Goal: Check status: Check status

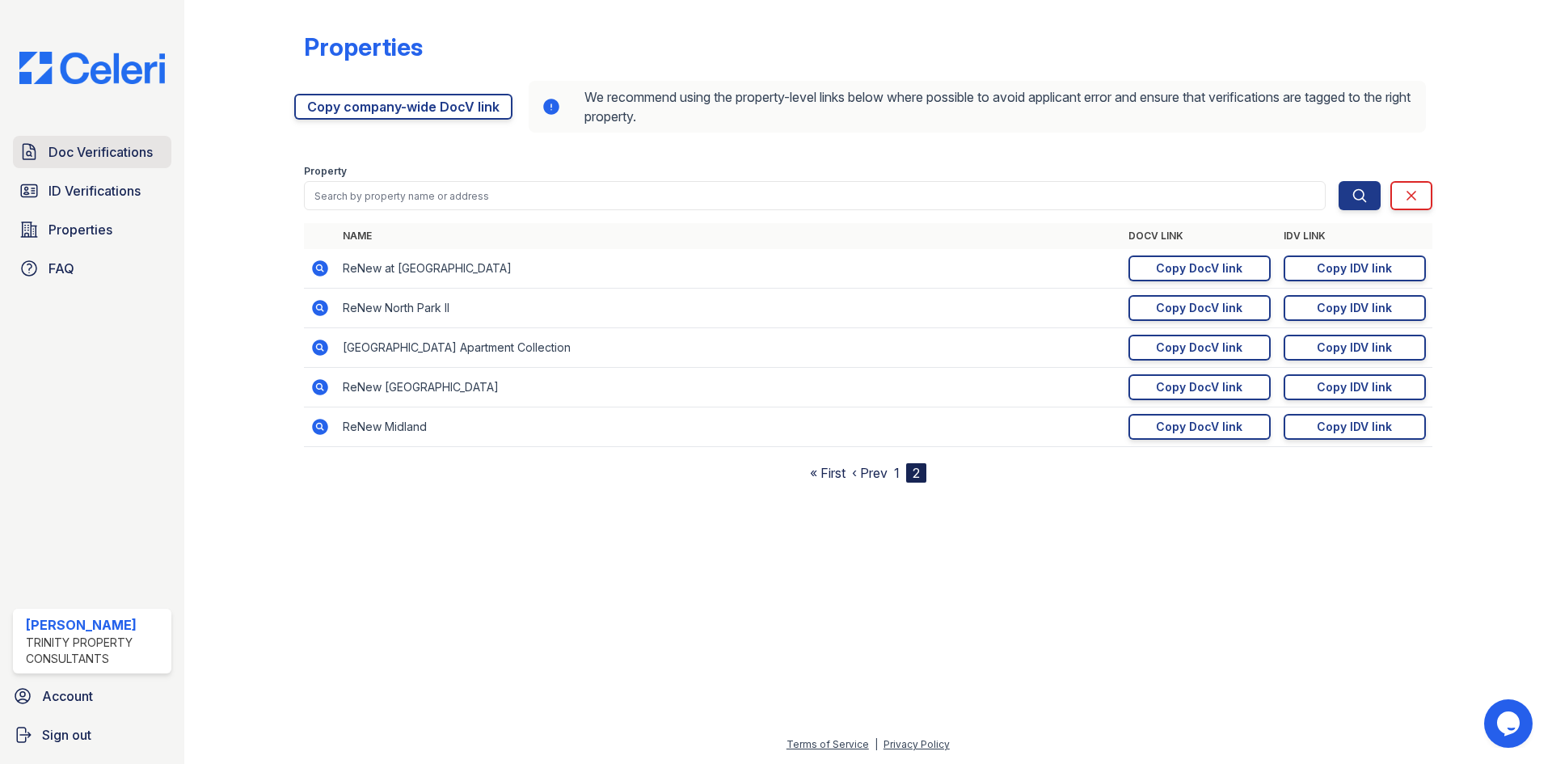
click at [91, 161] on span "Doc Verifications" at bounding box center [101, 151] width 104 height 19
click at [91, 152] on span "Doc Verifications" at bounding box center [101, 151] width 104 height 19
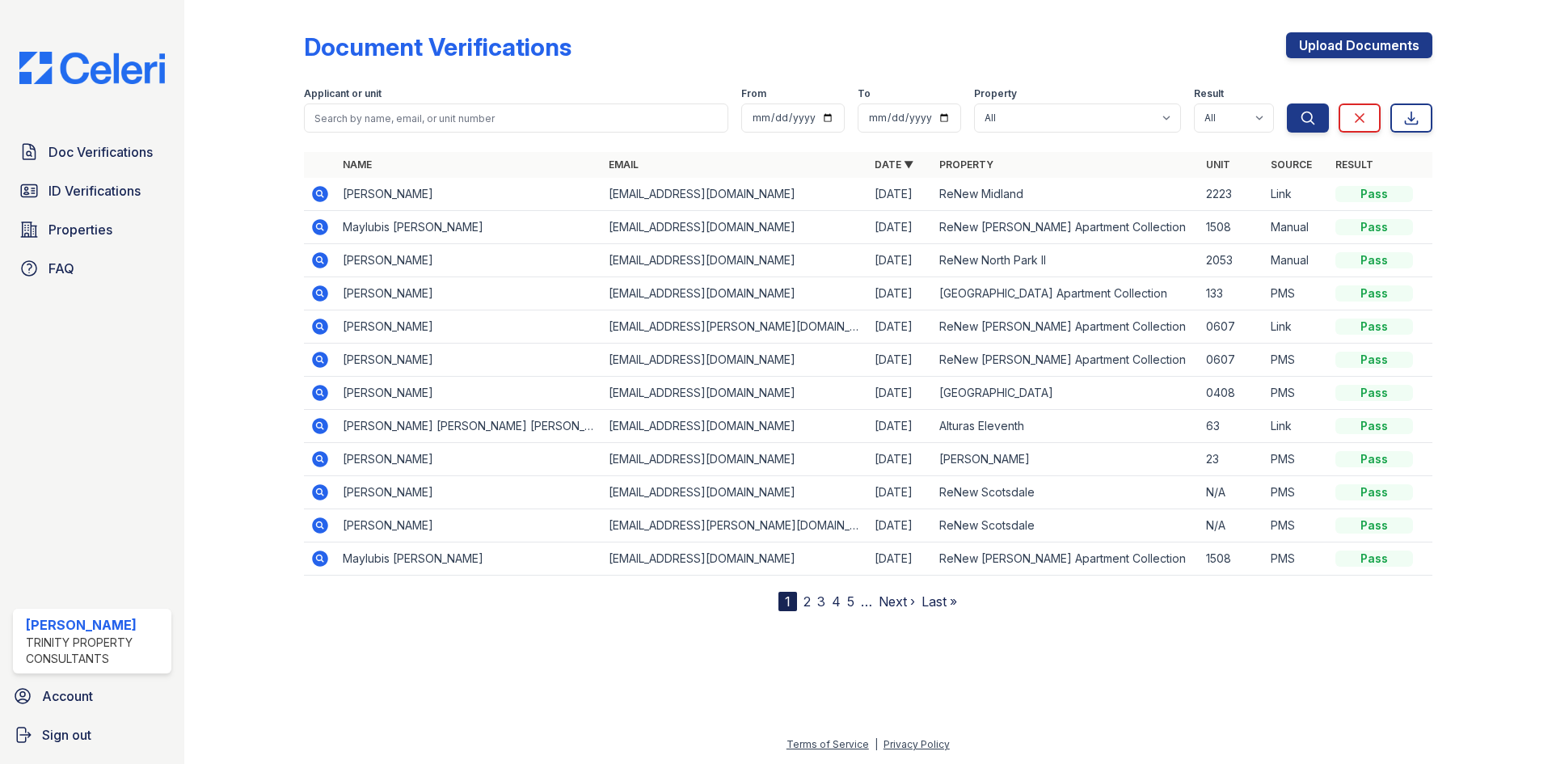
click at [319, 193] on icon at bounding box center [319, 193] width 4 height 4
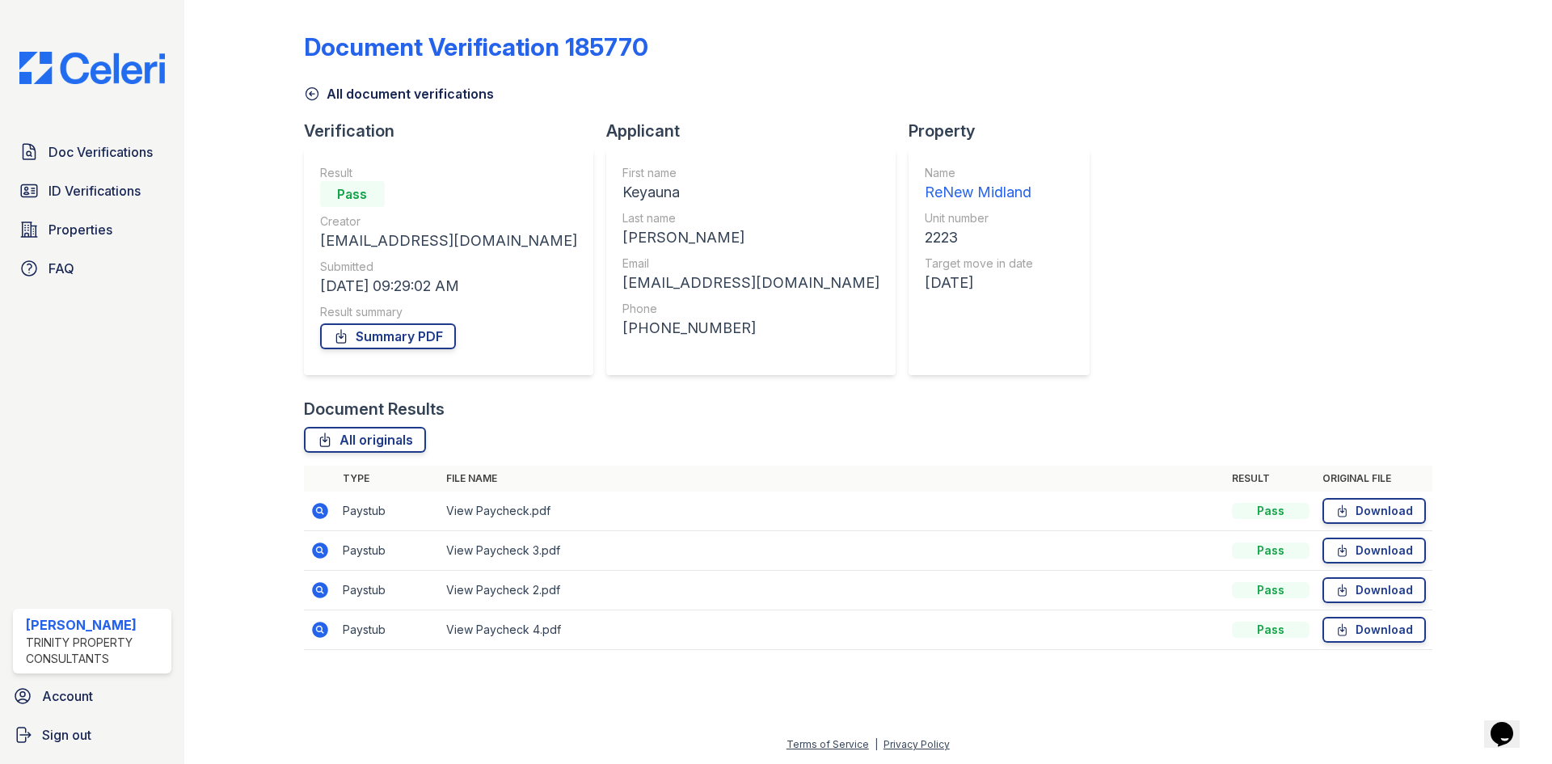
click at [321, 500] on td at bounding box center [320, 512] width 32 height 40
click at [323, 517] on icon at bounding box center [320, 511] width 16 height 16
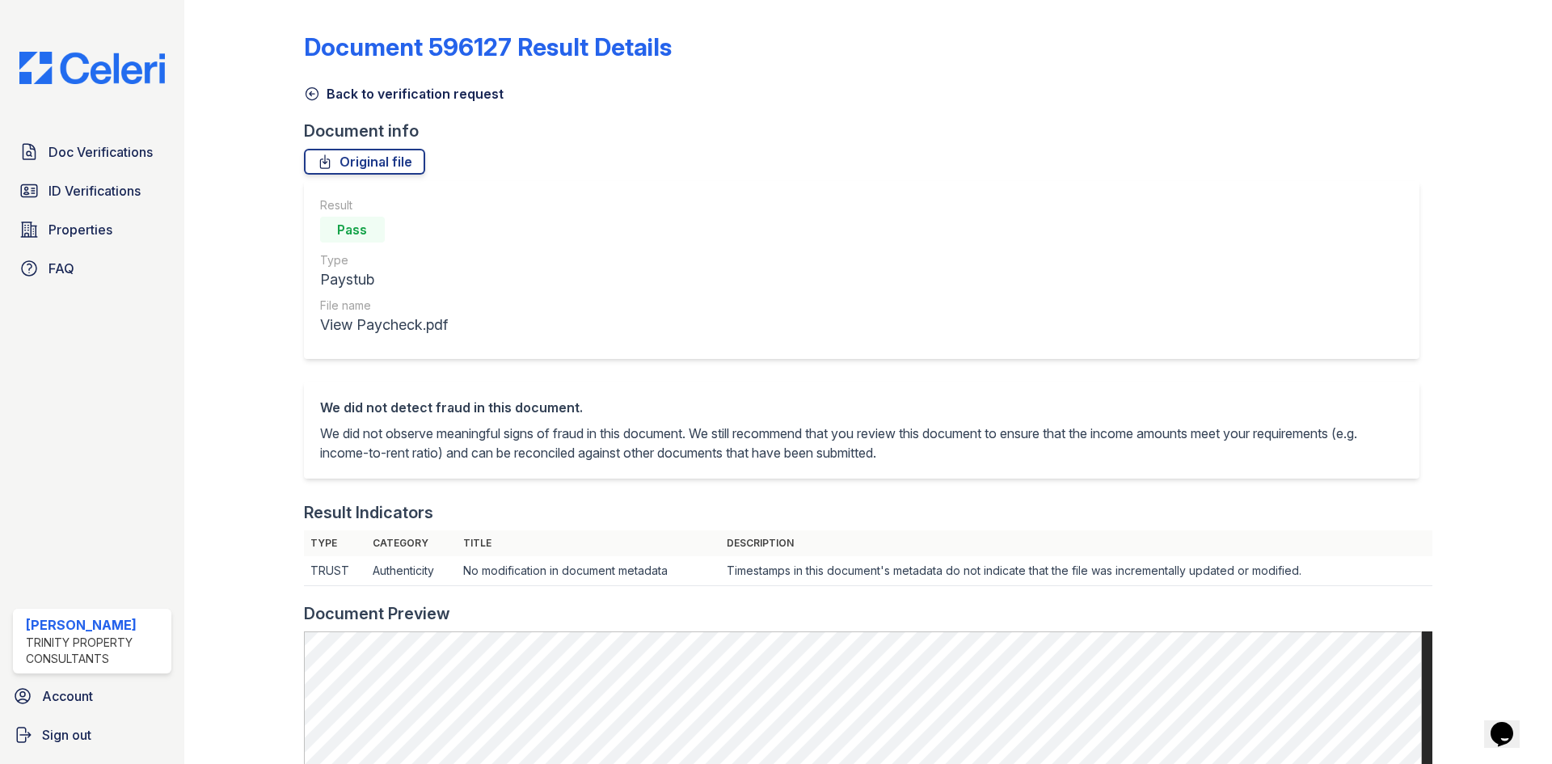
click at [305, 102] on link "Back to verification request" at bounding box center [404, 93] width 200 height 19
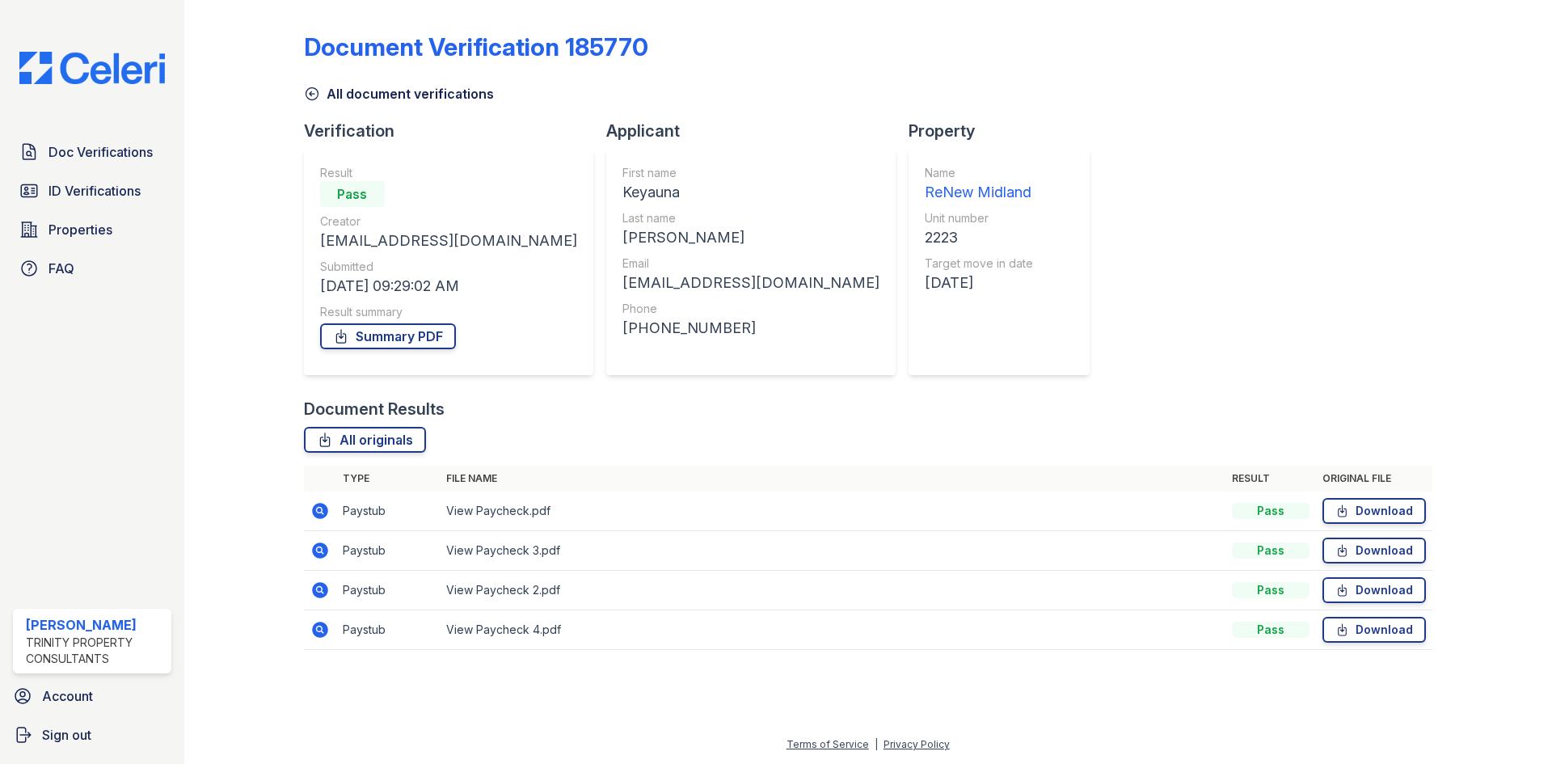
click at [309, 102] on link "All document verifications" at bounding box center [399, 93] width 190 height 19
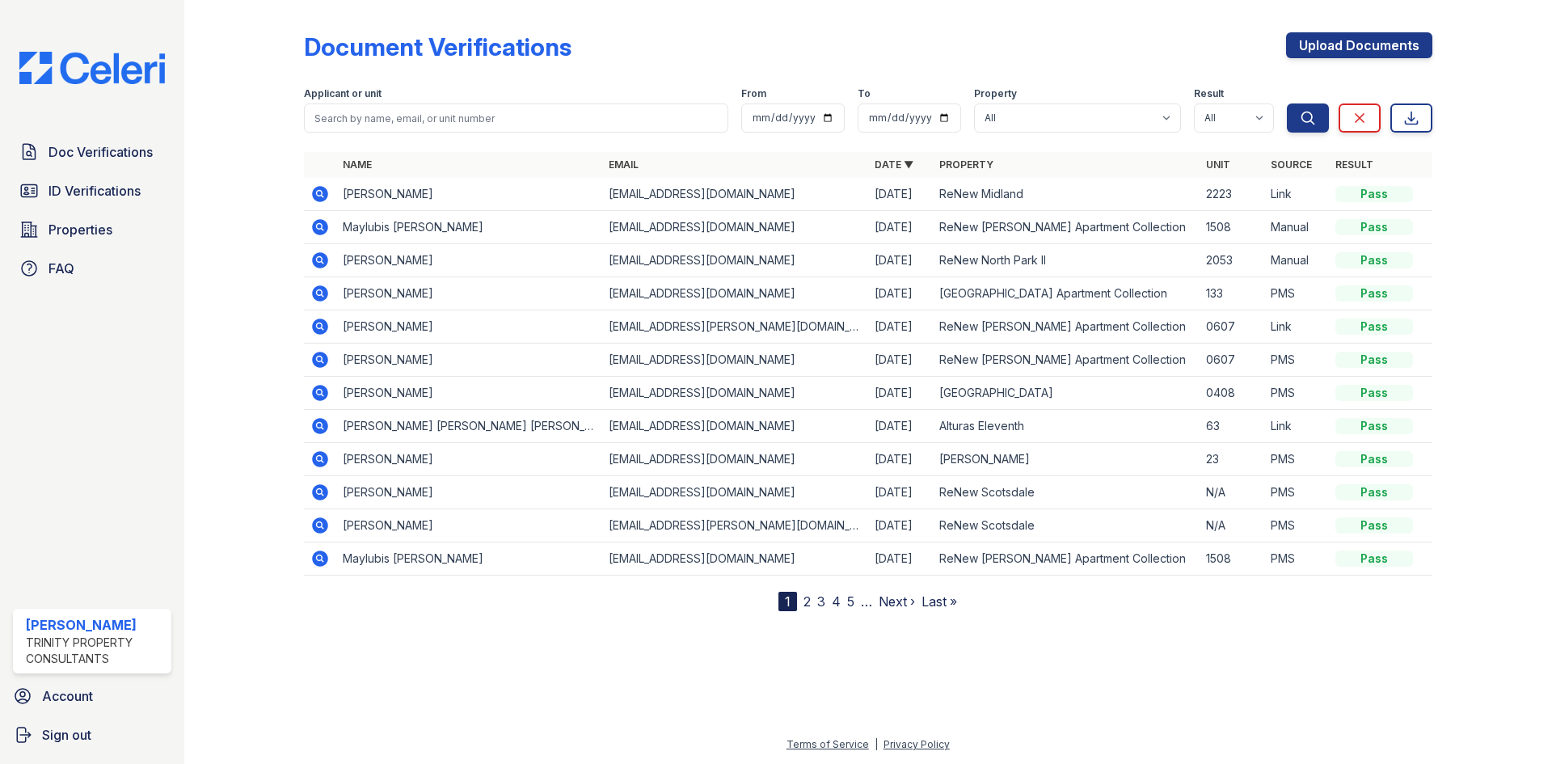
click at [331, 197] on td at bounding box center [320, 194] width 32 height 33
click at [323, 202] on icon at bounding box center [319, 193] width 19 height 19
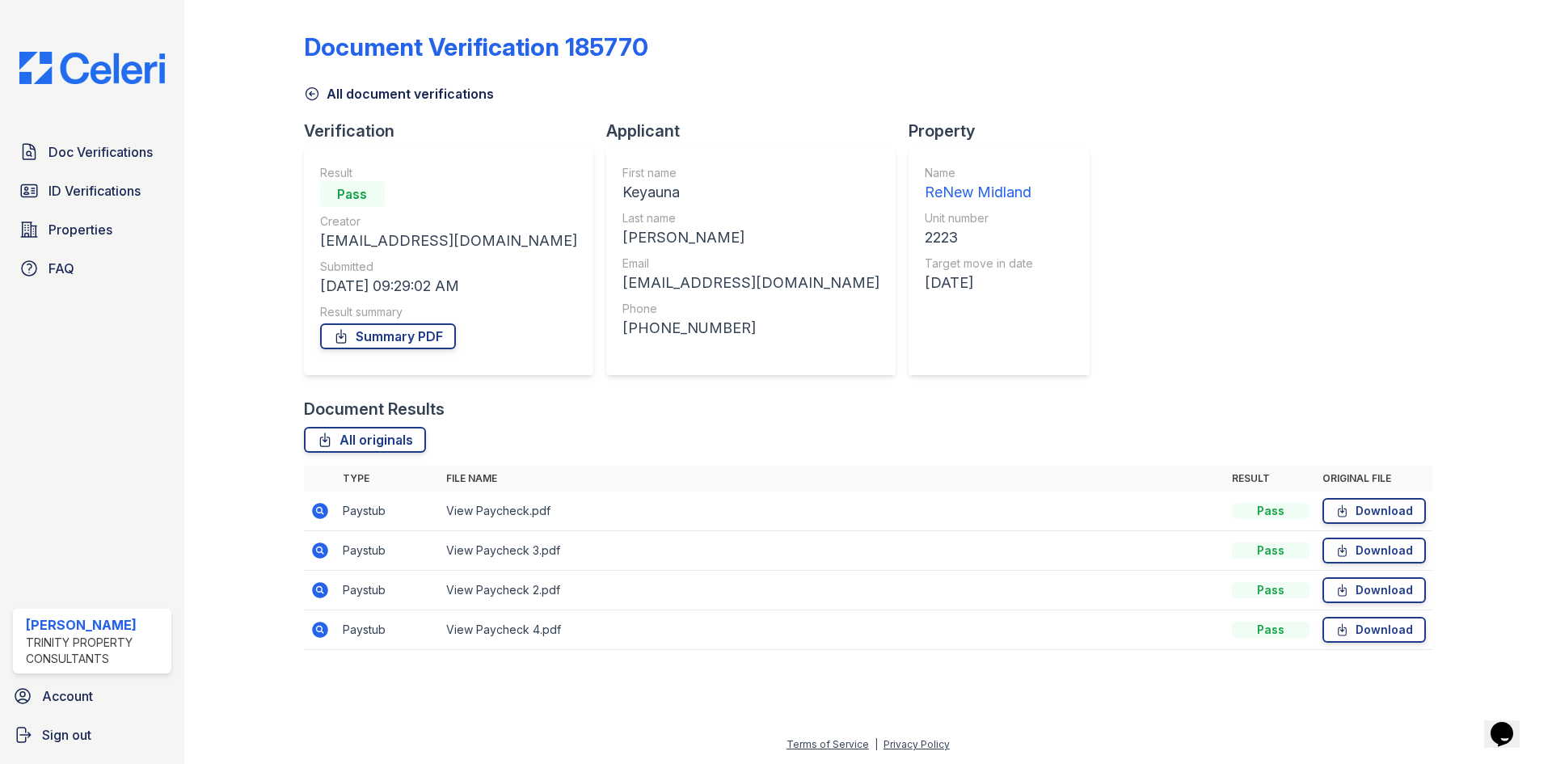
click at [323, 623] on icon at bounding box center [320, 630] width 16 height 16
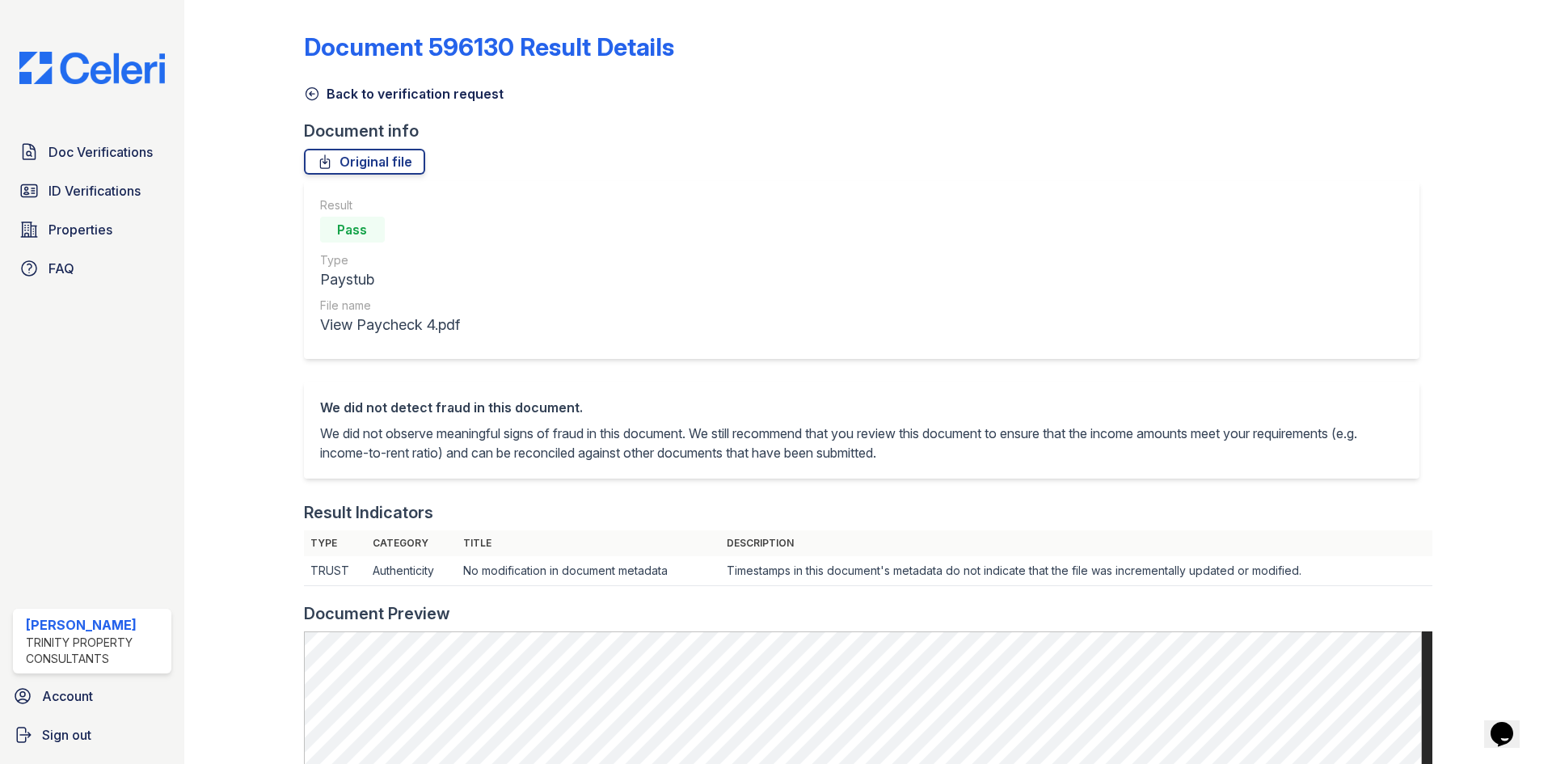
click at [312, 92] on icon at bounding box center [312, 94] width 16 height 16
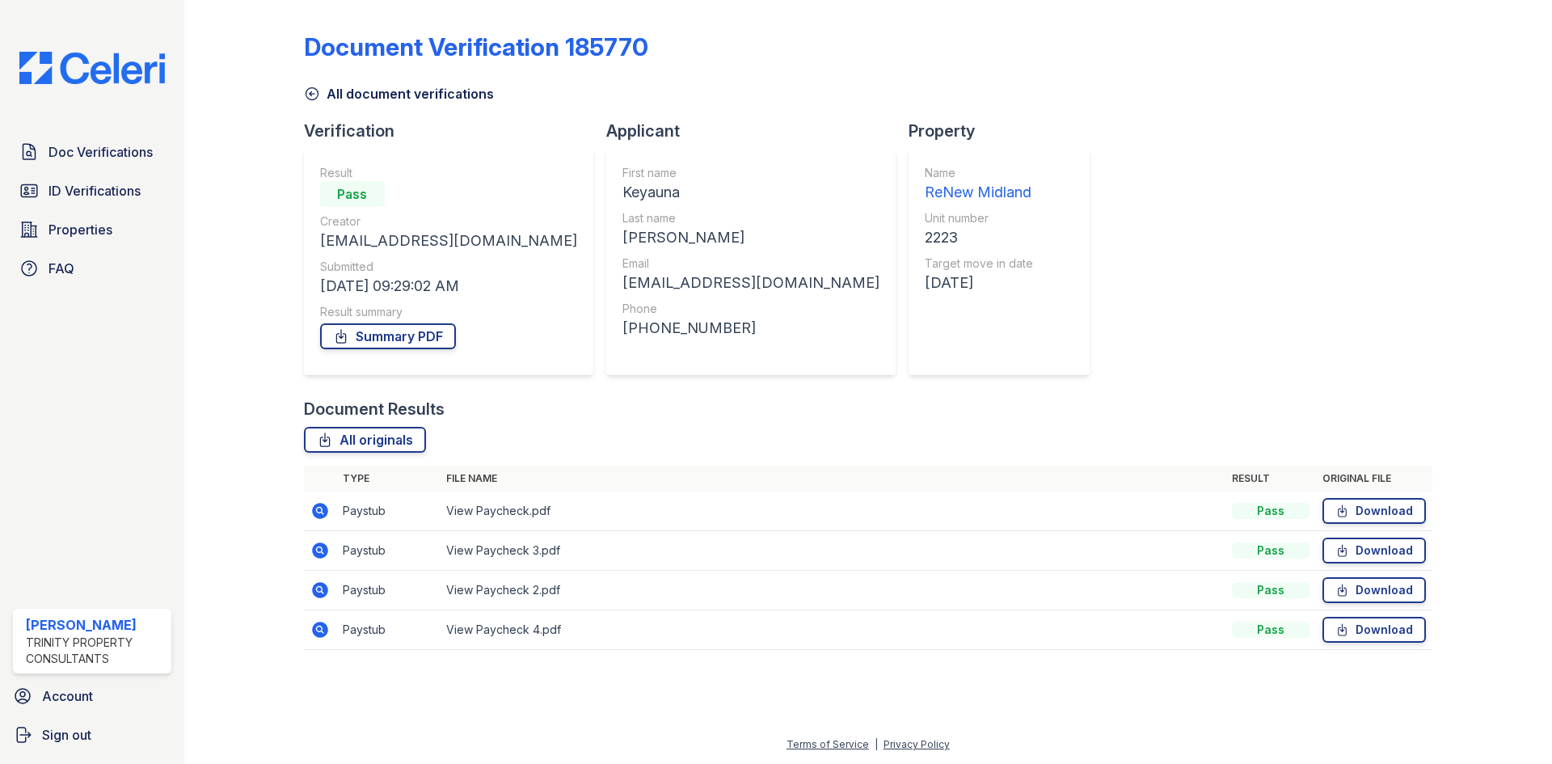
click at [327, 590] on icon at bounding box center [320, 590] width 16 height 16
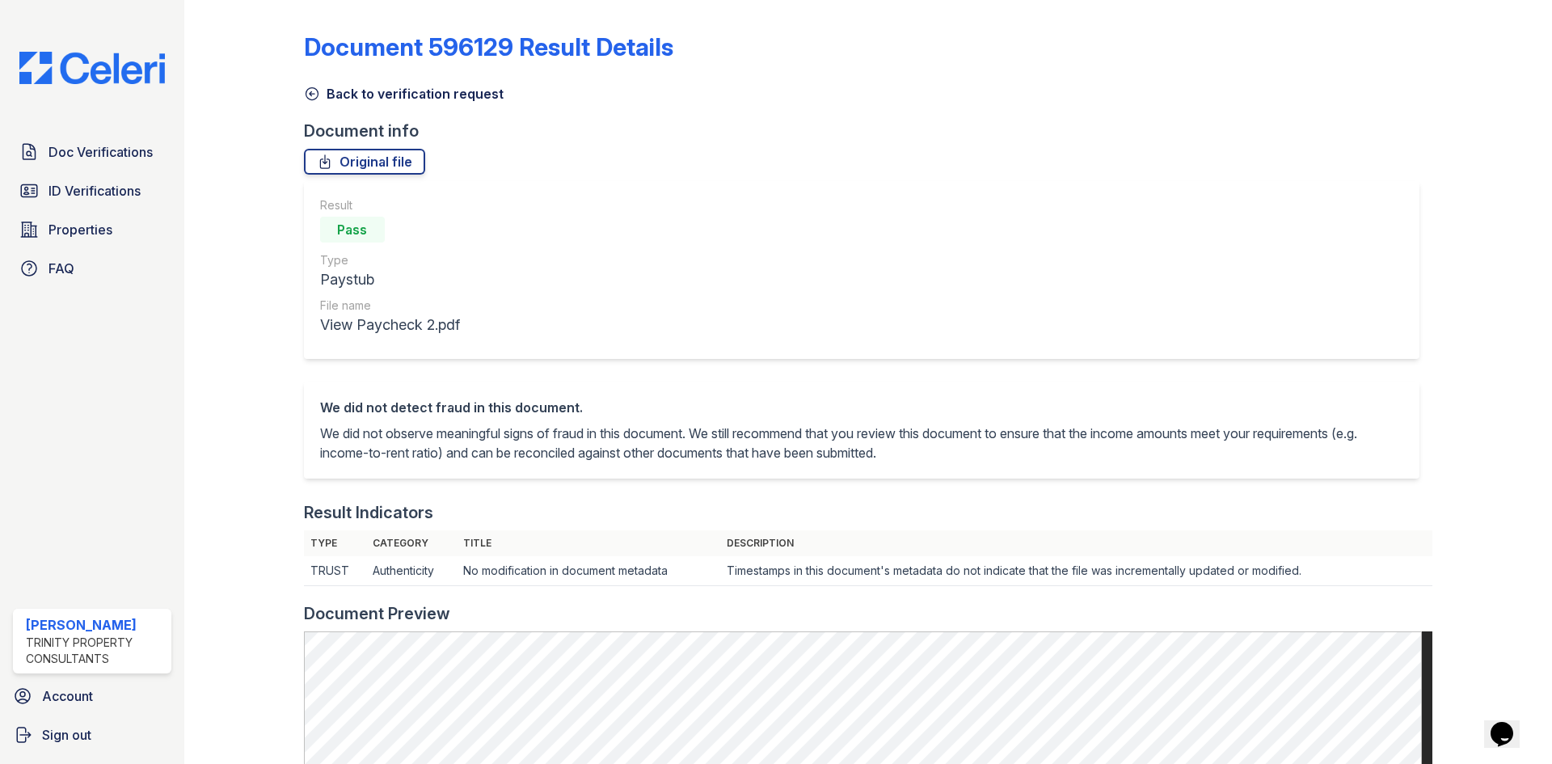
click at [316, 99] on icon at bounding box center [312, 94] width 16 height 16
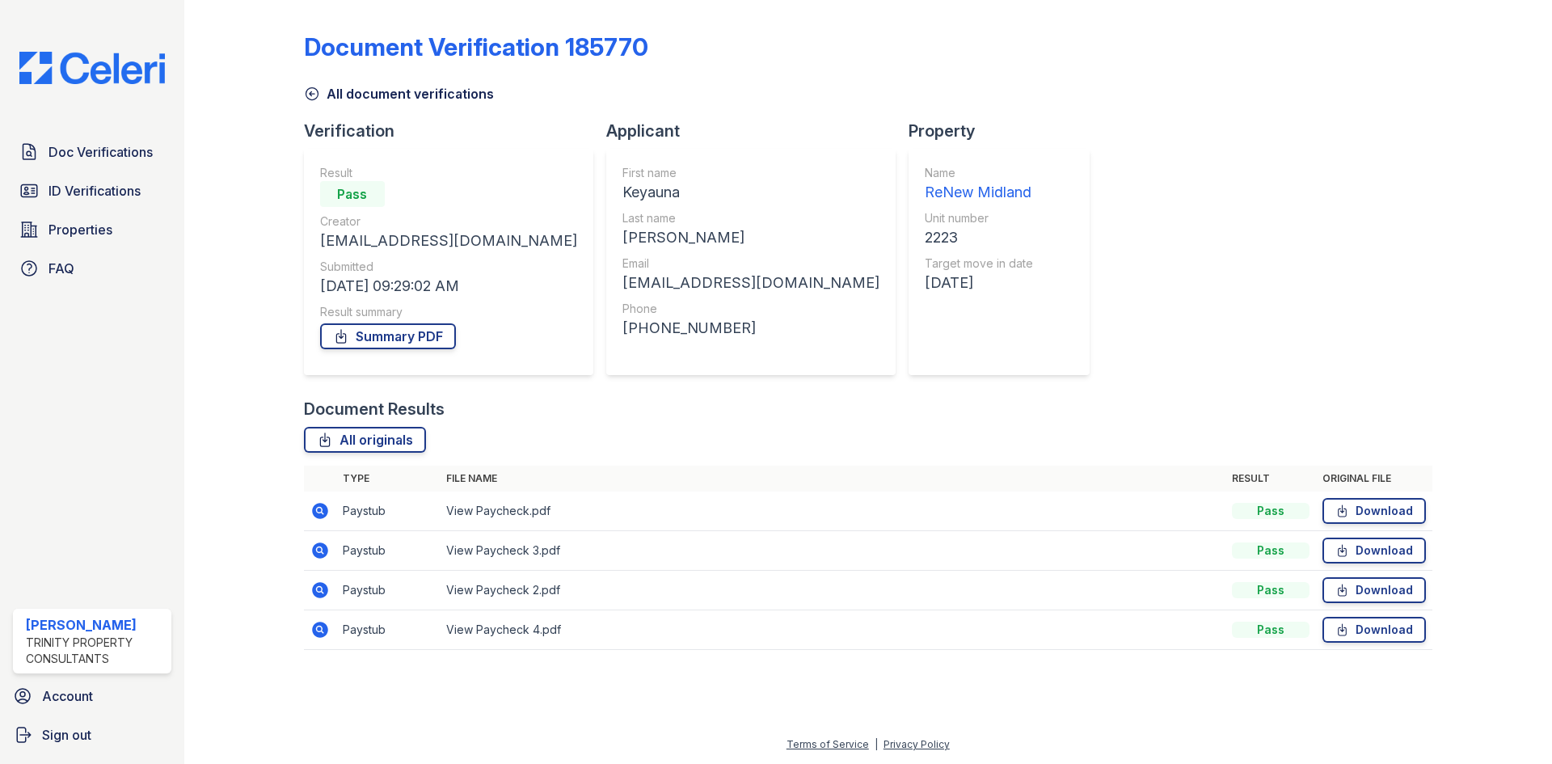
click at [325, 547] on icon at bounding box center [320, 550] width 16 height 16
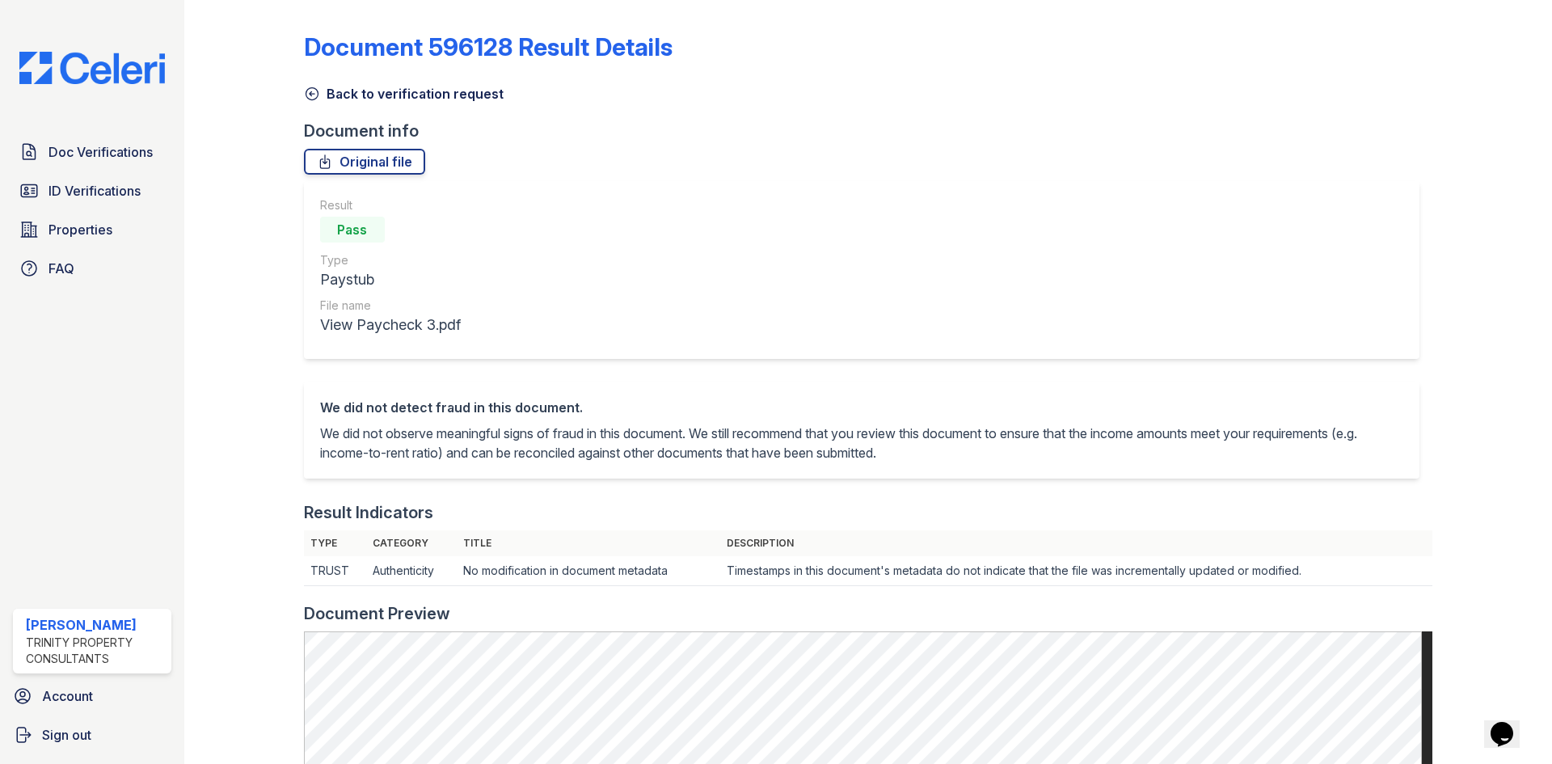
click at [310, 92] on icon at bounding box center [312, 94] width 12 height 12
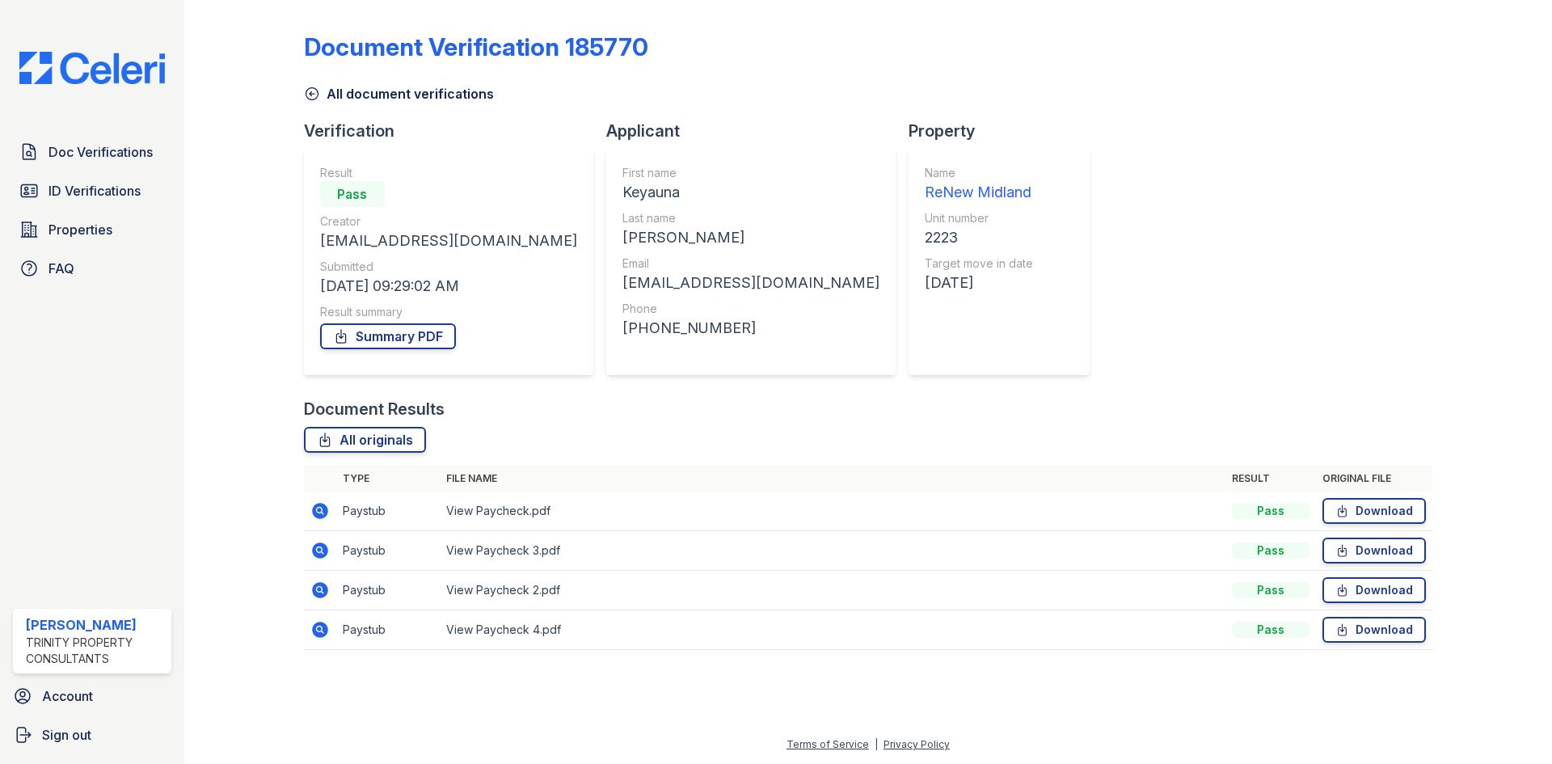
click at [320, 514] on icon at bounding box center [320, 511] width 16 height 16
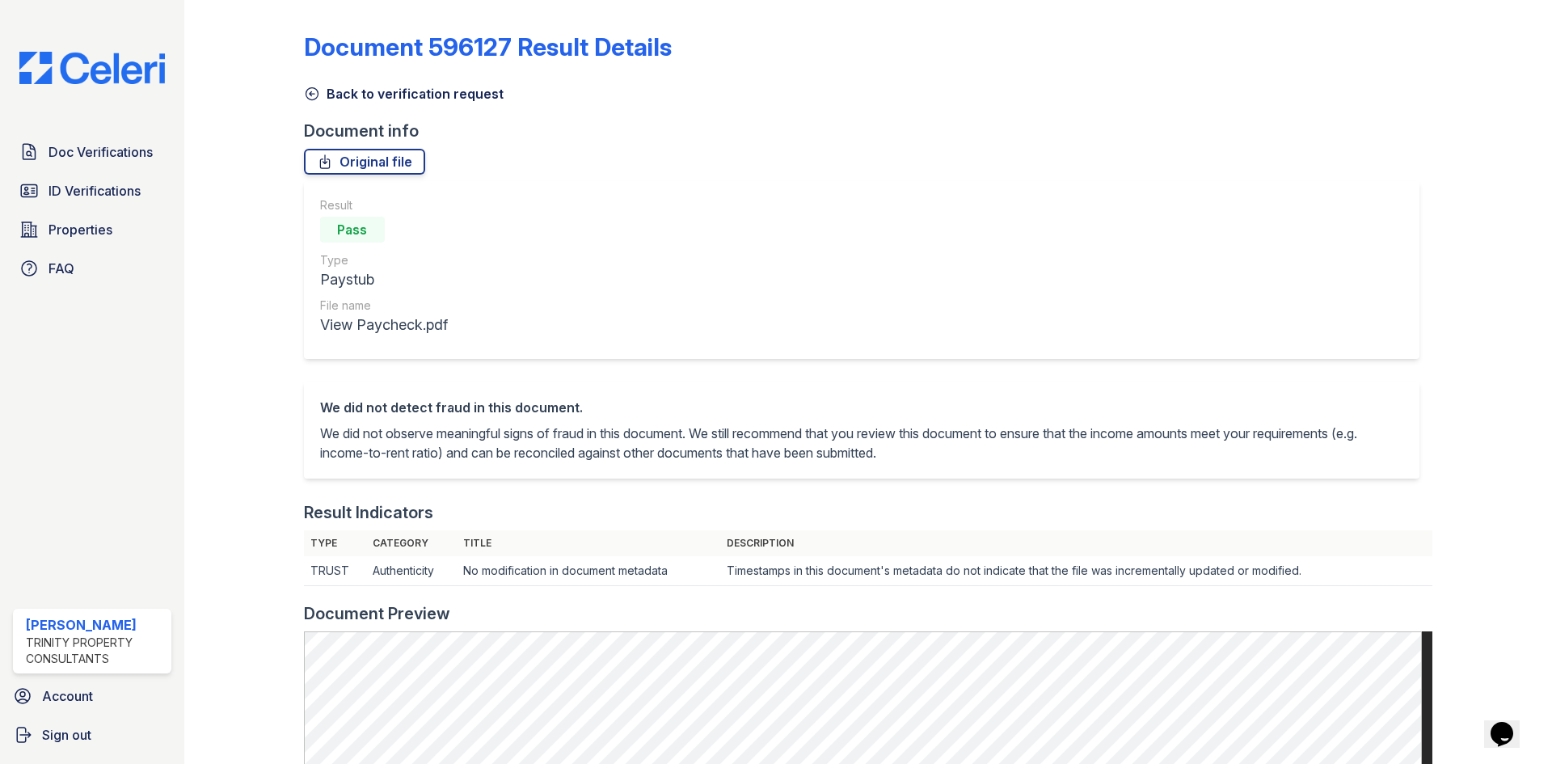
click at [316, 100] on icon at bounding box center [312, 94] width 16 height 16
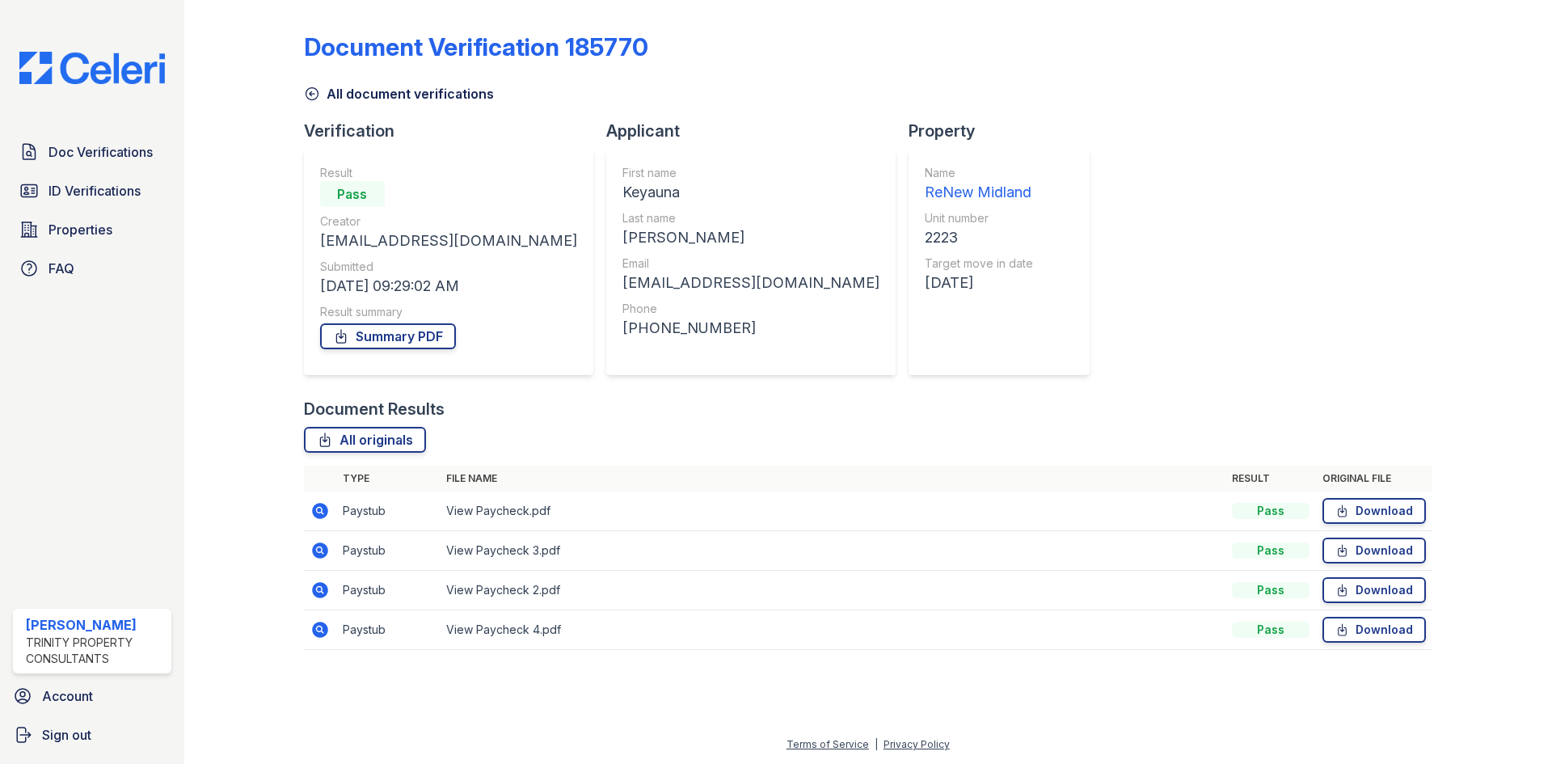
click at [324, 587] on icon at bounding box center [320, 590] width 16 height 16
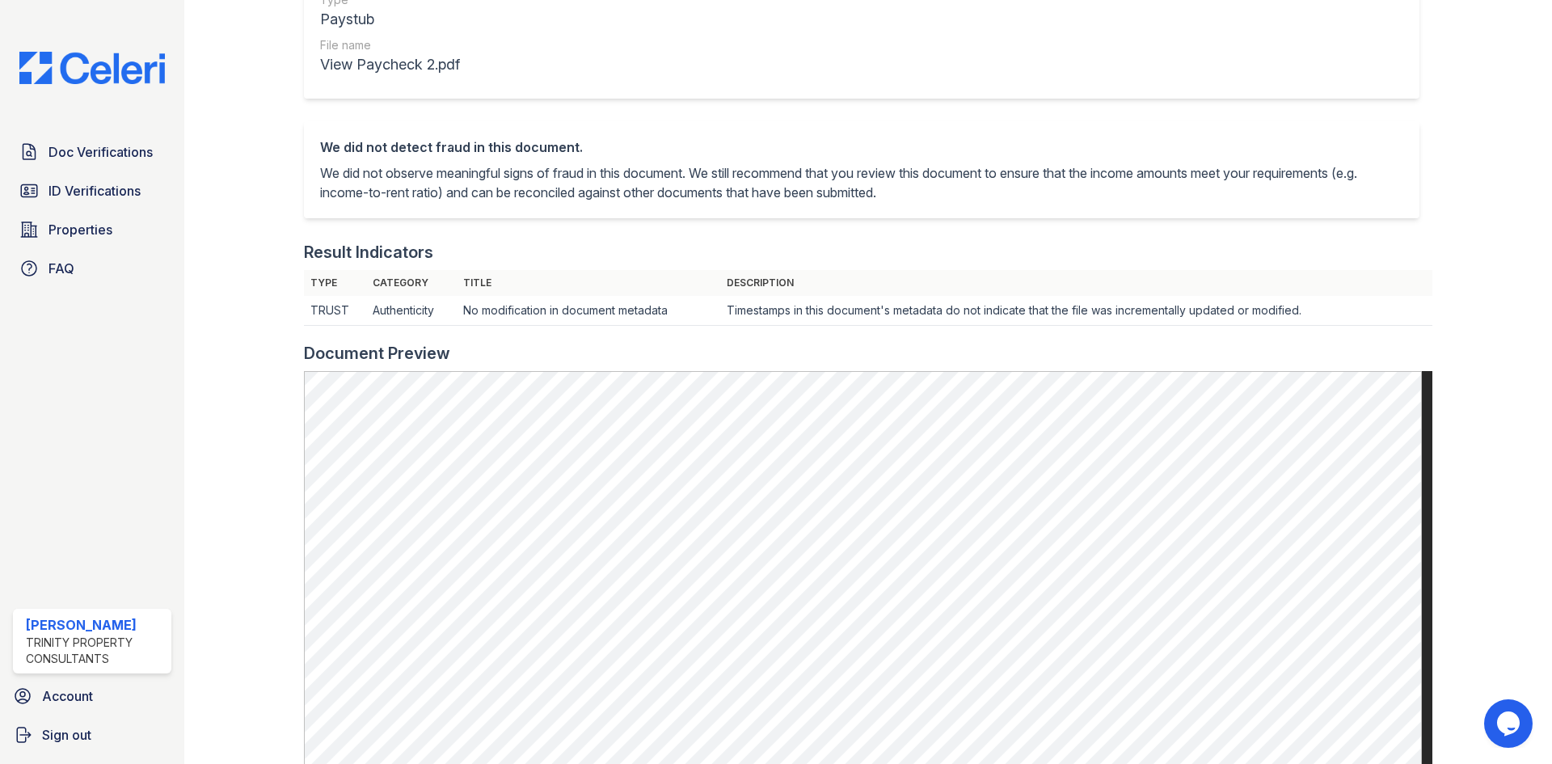
scroll to position [323, 0]
